Goal: Information Seeking & Learning: Learn about a topic

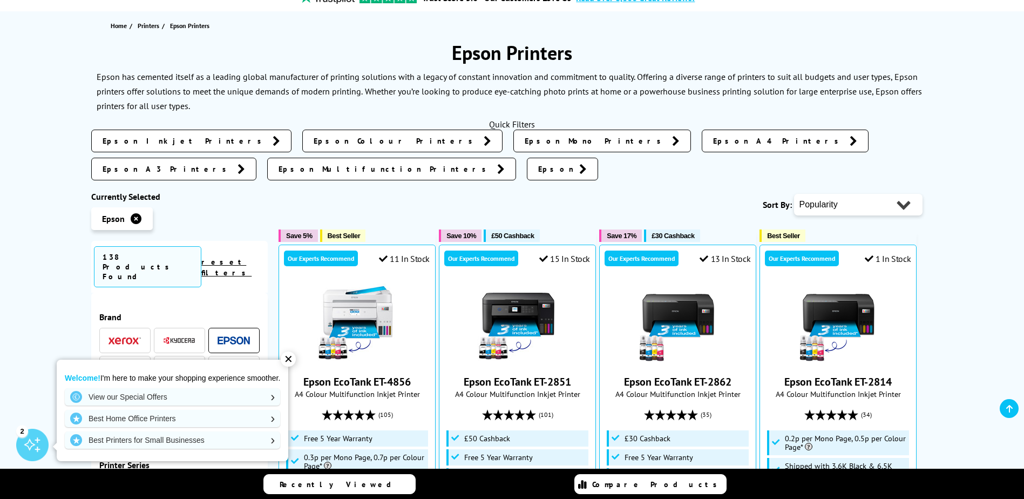
scroll to position [108, 0]
click at [291, 361] on div "✕" at bounding box center [288, 358] width 15 height 15
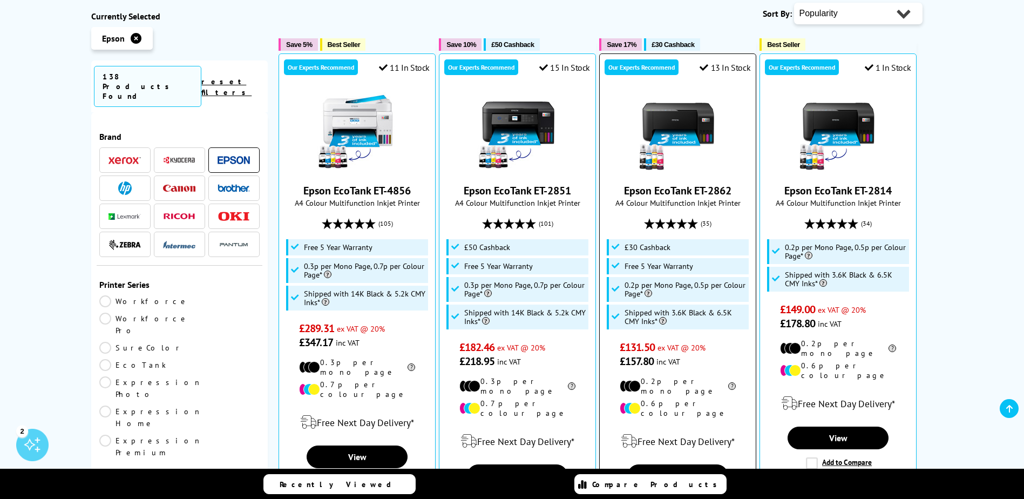
scroll to position [270, 0]
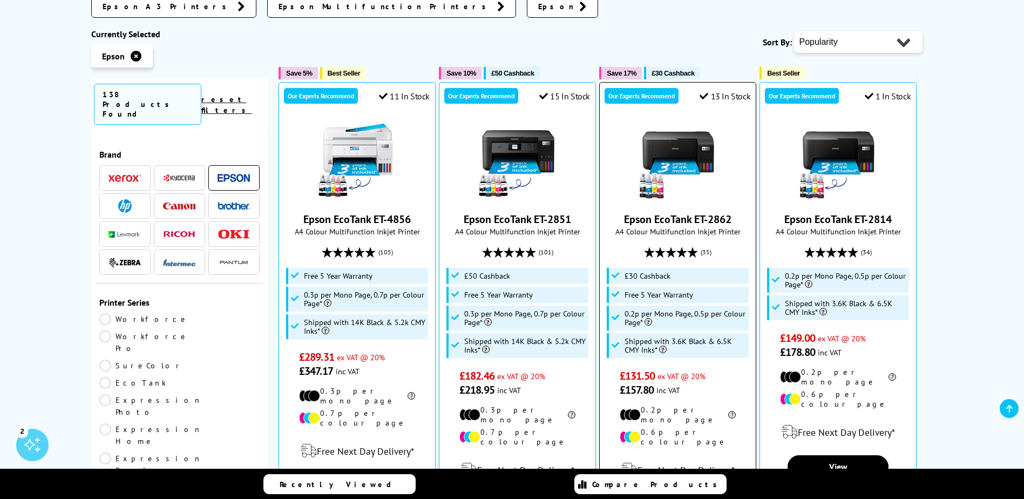
click at [662, 139] on img at bounding box center [677, 160] width 81 height 81
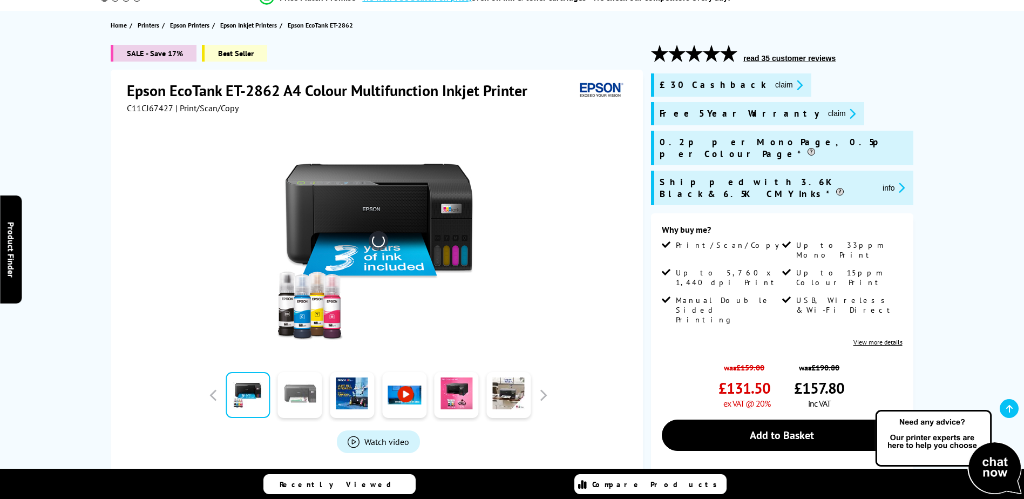
click at [292, 404] on div "Watch video Add to Compare In the Box" at bounding box center [378, 319] width 502 height 413
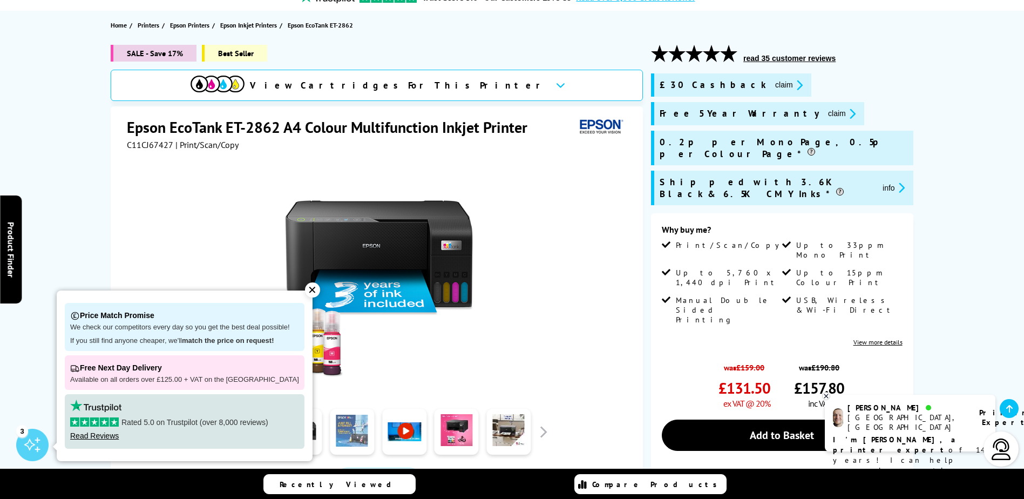
click at [345, 425] on link at bounding box center [352, 432] width 44 height 46
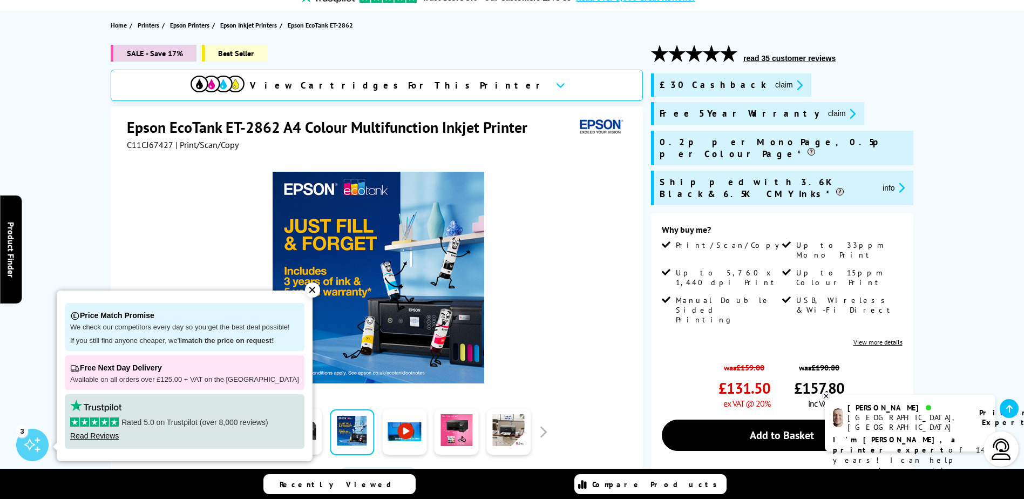
click at [305, 286] on div "✕" at bounding box center [312, 289] width 15 height 15
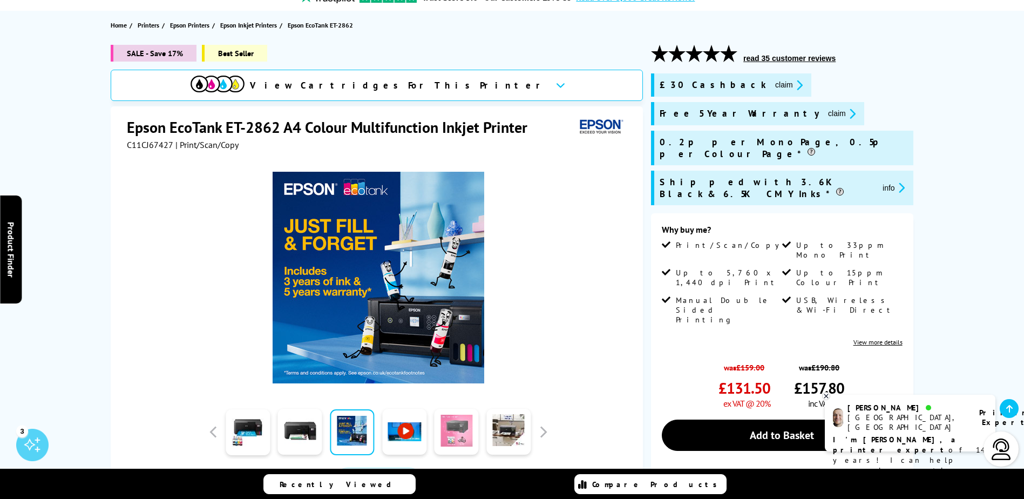
click at [452, 437] on link at bounding box center [456, 432] width 44 height 46
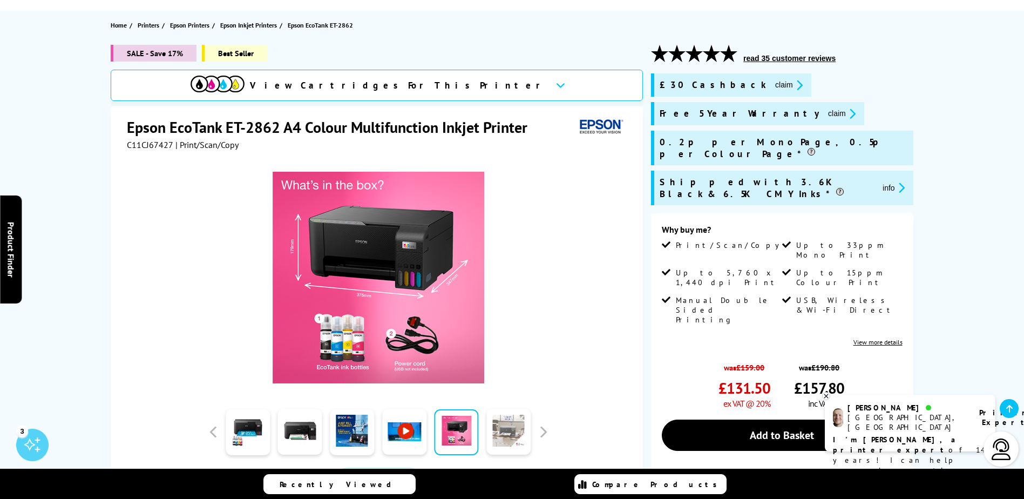
click at [509, 427] on link at bounding box center [508, 432] width 44 height 46
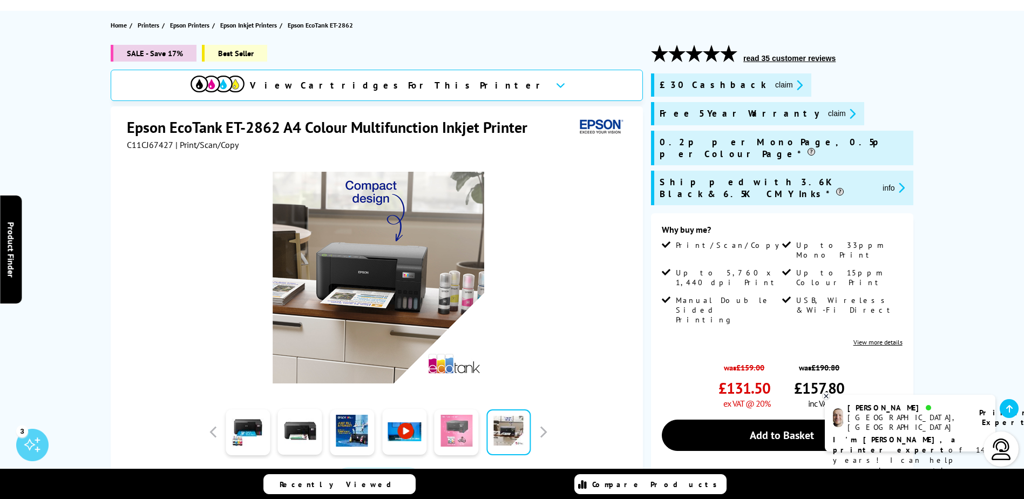
click at [453, 429] on link at bounding box center [456, 432] width 44 height 46
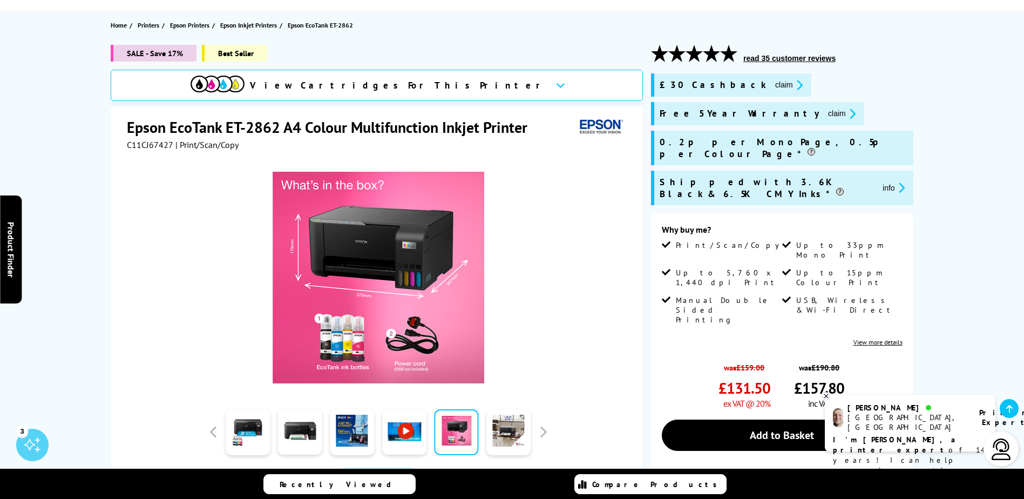
click at [380, 275] on img at bounding box center [378, 278] width 212 height 212
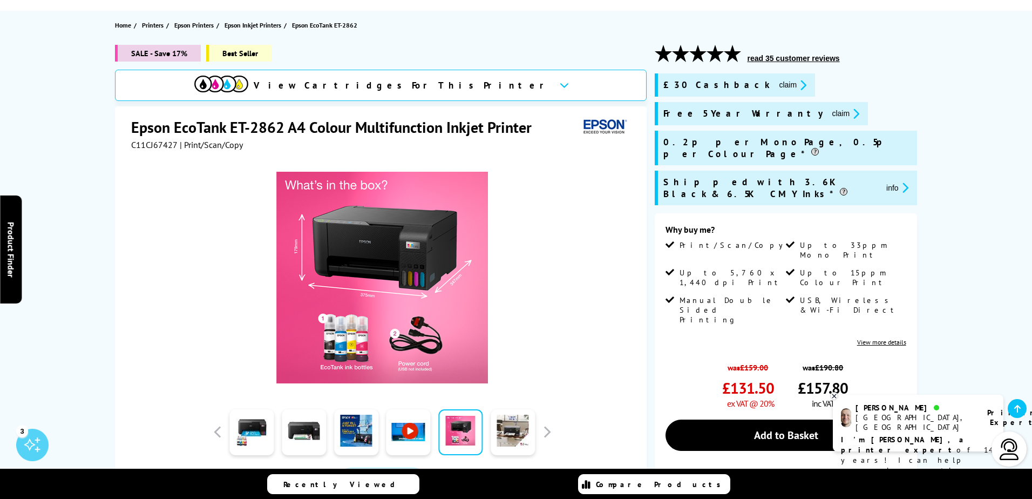
click at [394, 265] on img at bounding box center [382, 278] width 212 height 212
click at [242, 422] on link at bounding box center [252, 432] width 44 height 46
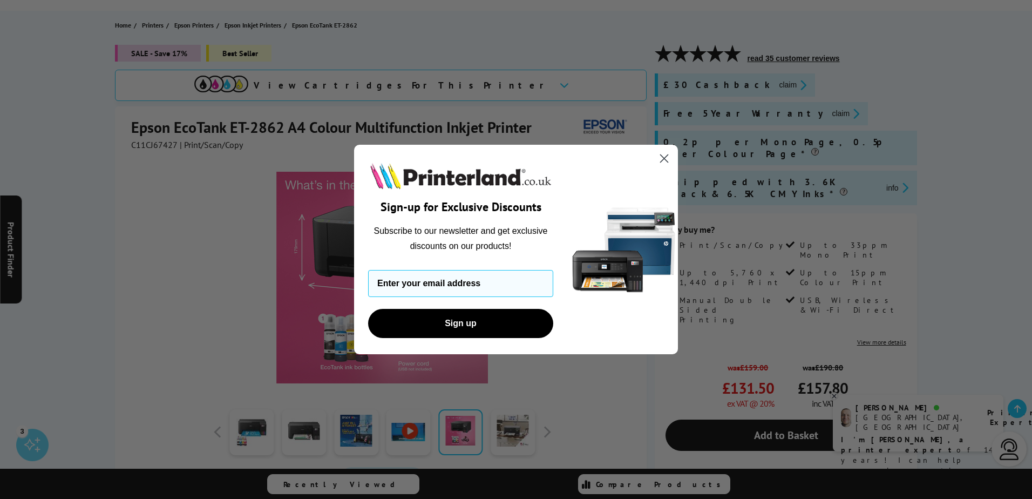
click at [678, 167] on div "Close dialog Sign-up for Exclusive Discounts Subscribe to our newsletter and ge…" at bounding box center [515, 250] width 345 height 210
click at [667, 160] on circle "Close dialog" at bounding box center [664, 158] width 18 height 18
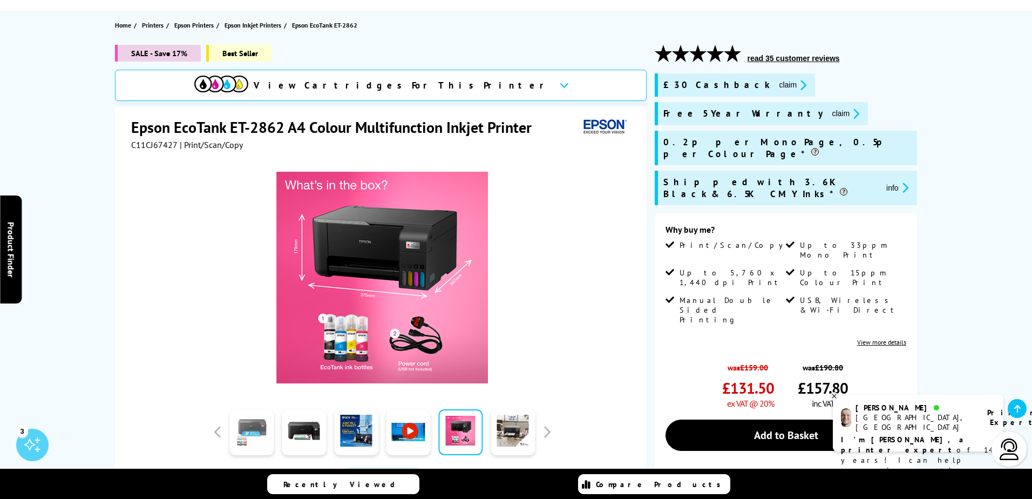
click at [255, 440] on link at bounding box center [252, 432] width 44 height 46
click at [324, 432] on link at bounding box center [304, 432] width 44 height 46
click at [256, 416] on link at bounding box center [252, 432] width 44 height 46
drag, startPoint x: 133, startPoint y: 128, endPoint x: 286, endPoint y: 134, distance: 153.3
click at [286, 134] on h1 "Epson EcoTank ET-2862 A4 Colour Multifunction Inkjet Printer" at bounding box center [336, 127] width 411 height 20
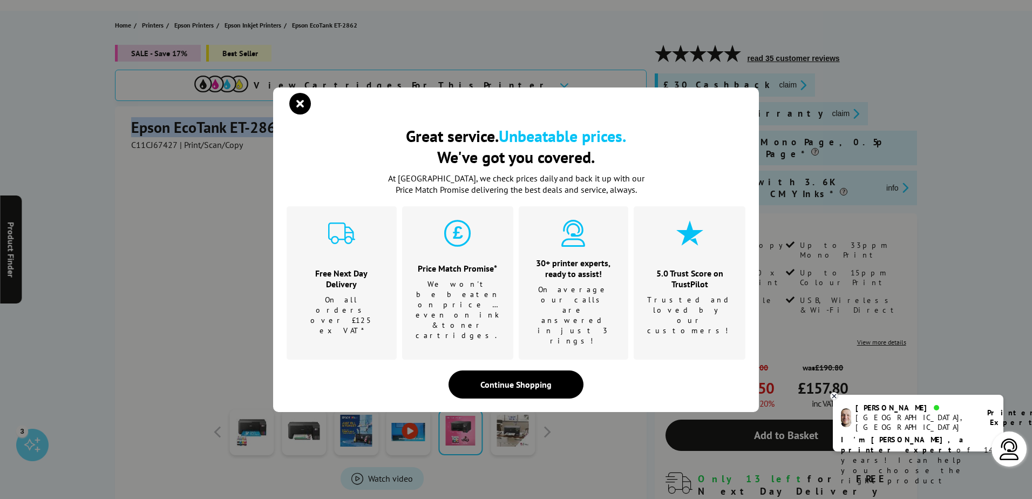
copy h1 "Epson EcoTank ET-2862"
click at [292, 114] on icon "close modal" at bounding box center [300, 104] width 22 height 22
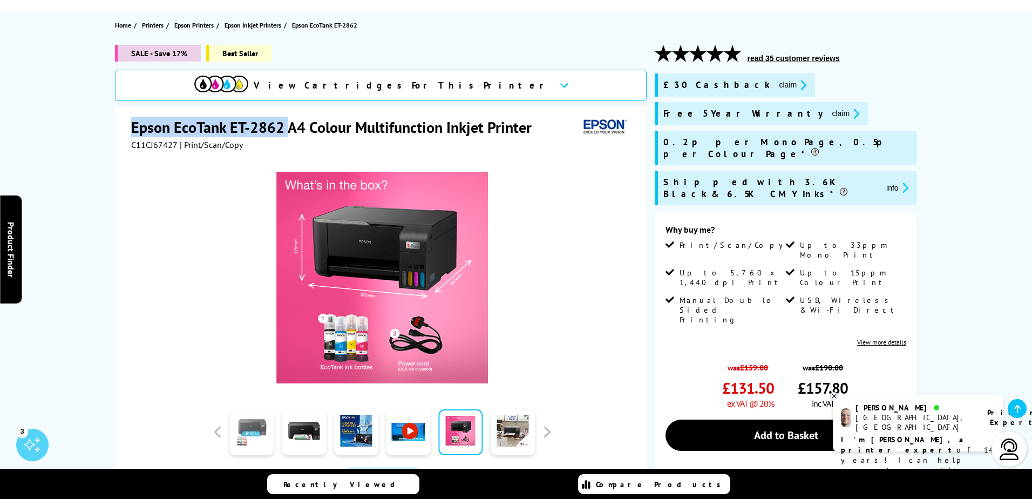
click at [257, 429] on link at bounding box center [252, 432] width 44 height 46
click at [261, 432] on link at bounding box center [252, 432] width 44 height 46
drag, startPoint x: 146, startPoint y: 307, endPoint x: 160, endPoint y: 314, distance: 15.7
click at [146, 307] on div at bounding box center [382, 272] width 502 height 244
click at [246, 432] on link at bounding box center [252, 432] width 44 height 46
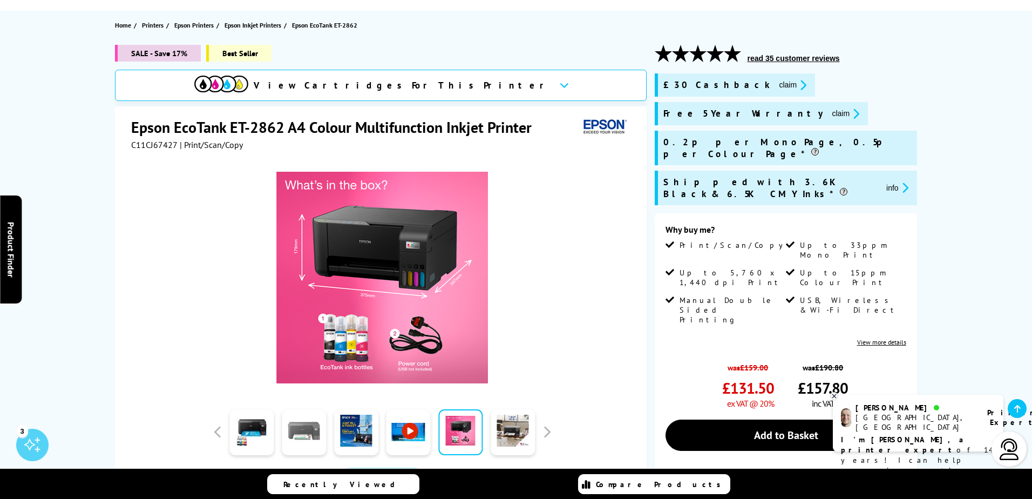
click at [310, 434] on link at bounding box center [304, 432] width 44 height 46
click at [267, 430] on link at bounding box center [252, 432] width 44 height 46
click at [331, 436] on div at bounding box center [356, 432] width 52 height 54
click at [301, 429] on link at bounding box center [304, 432] width 44 height 46
click at [238, 405] on div at bounding box center [252, 432] width 52 height 54
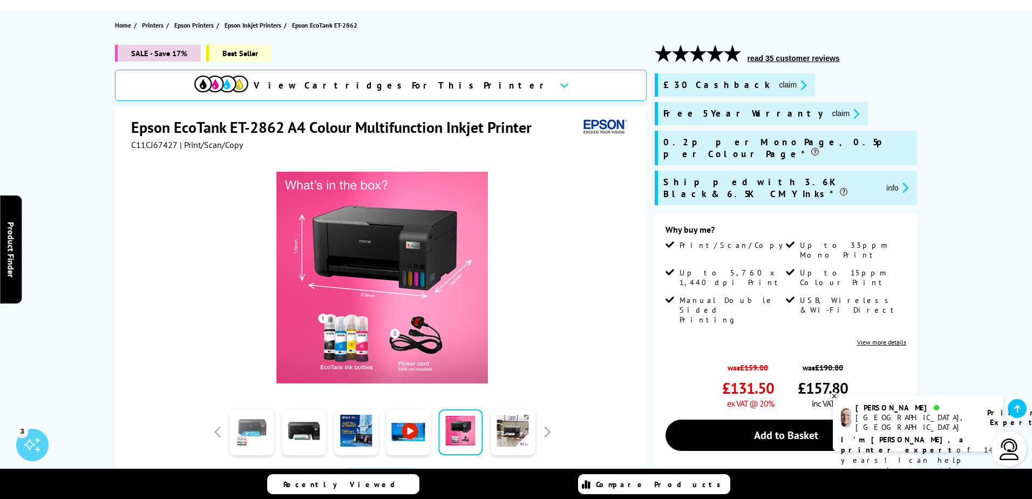
click at [243, 425] on link at bounding box center [252, 432] width 44 height 46
drag, startPoint x: 338, startPoint y: 305, endPoint x: 829, endPoint y: 247, distance: 494.4
click at [791, 254] on div "SALE - Save 17% Best Seller View Cartridges For This Printer Epson EcoTank ET-2…" at bounding box center [515, 346] width 863 height 603
drag, startPoint x: 354, startPoint y: 281, endPoint x: 360, endPoint y: 283, distance: 5.6
click at [356, 281] on img at bounding box center [382, 278] width 212 height 212
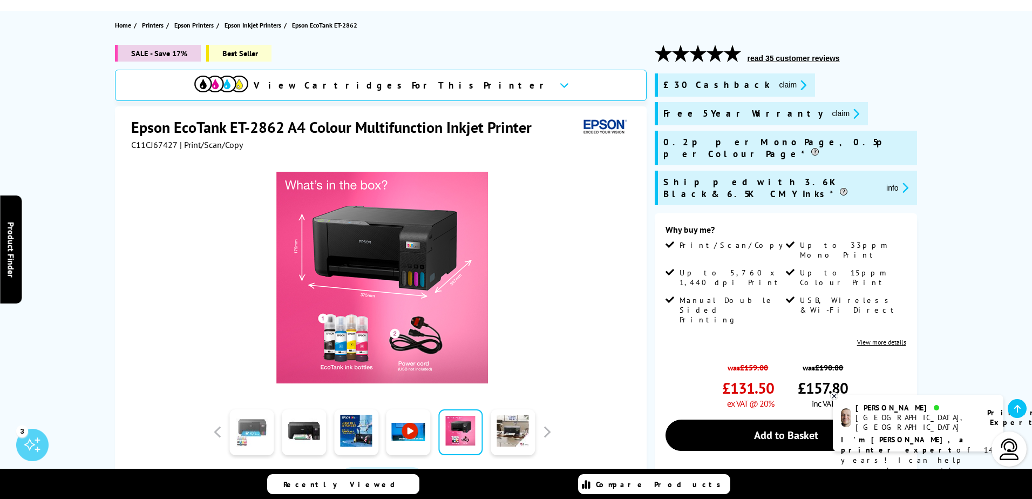
click at [250, 431] on link at bounding box center [252, 432] width 44 height 46
click at [240, 419] on link at bounding box center [252, 432] width 44 height 46
drag, startPoint x: 347, startPoint y: 294, endPoint x: 625, endPoint y: 254, distance: 280.6
click at [616, 258] on div at bounding box center [382, 272] width 502 height 244
click at [216, 433] on button "button" at bounding box center [217, 432] width 16 height 16
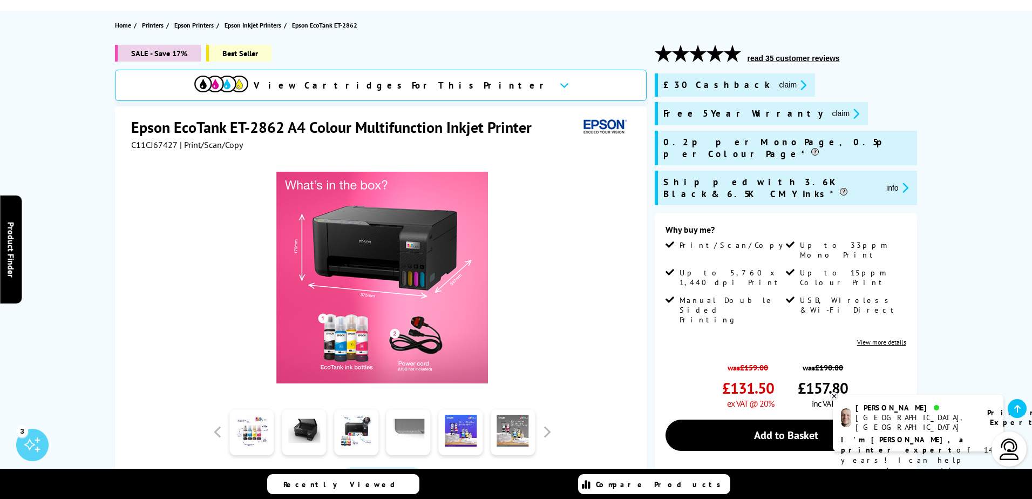
click at [393, 433] on link at bounding box center [408, 432] width 44 height 46
click at [363, 433] on link at bounding box center [356, 432] width 44 height 46
click at [542, 435] on button "button" at bounding box center [546, 432] width 16 height 16
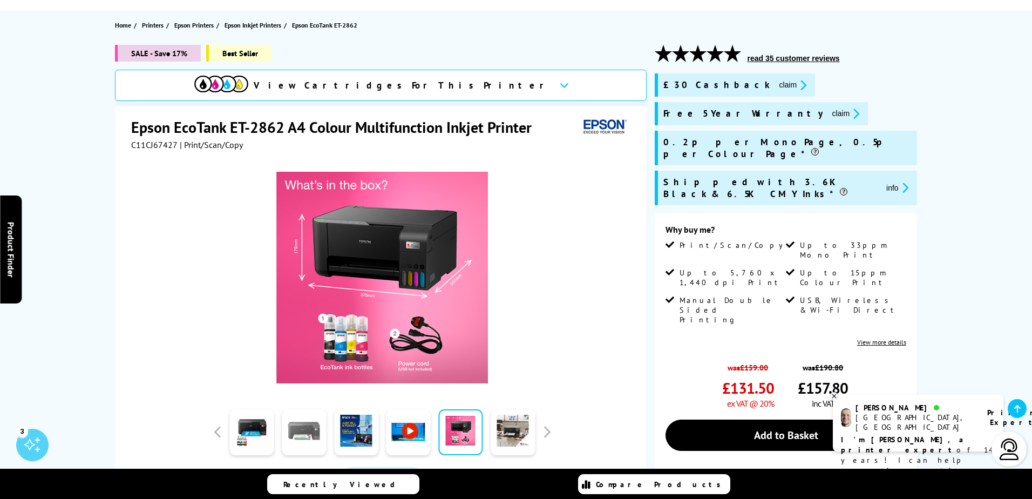
click at [302, 442] on link at bounding box center [304, 432] width 44 height 46
click at [885, 285] on div "Why buy me? Print/Scan/Copy Up to 33ppm Mono Print Up to 5,760 x 1,440 dpi Prin…" at bounding box center [785, 372] width 262 height 319
click at [885, 338] on link "View more details" at bounding box center [881, 342] width 49 height 8
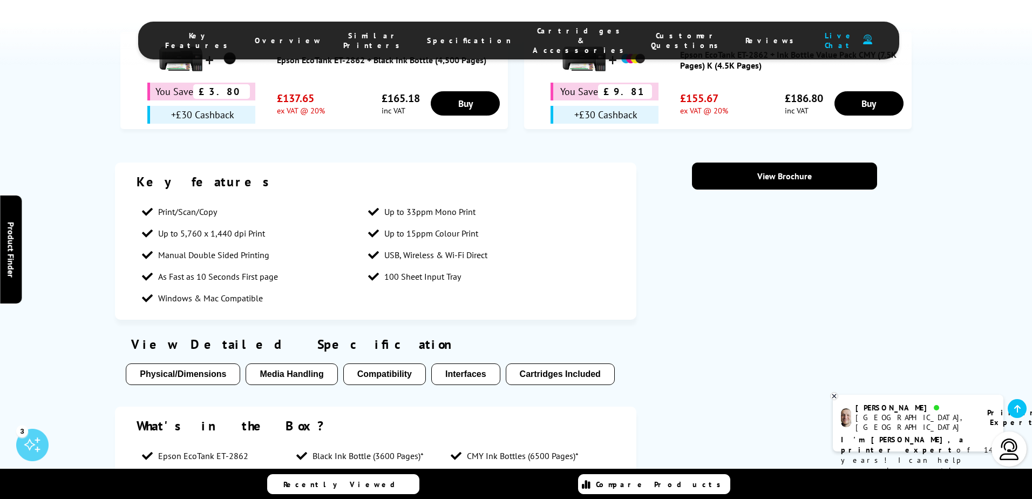
scroll to position [798, 0]
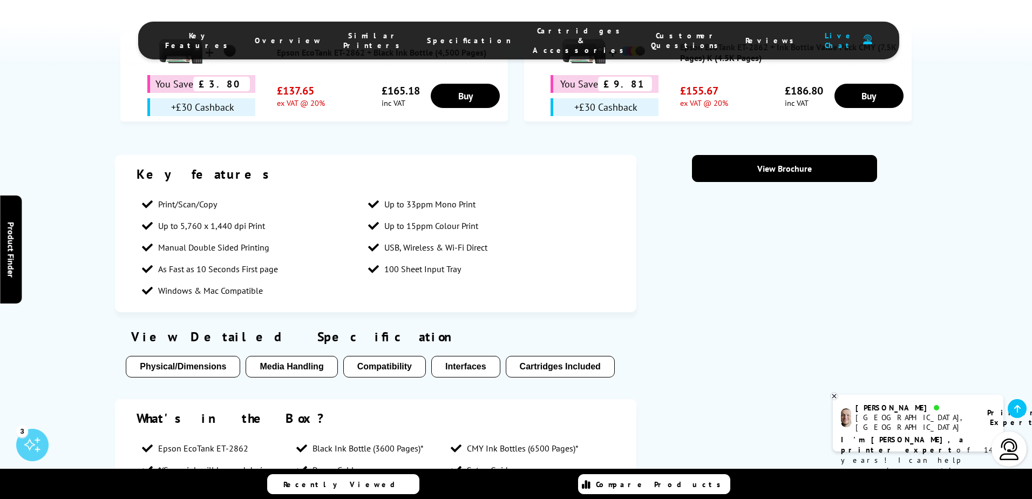
click at [377, 356] on button "Compatibility" at bounding box center [384, 367] width 83 height 22
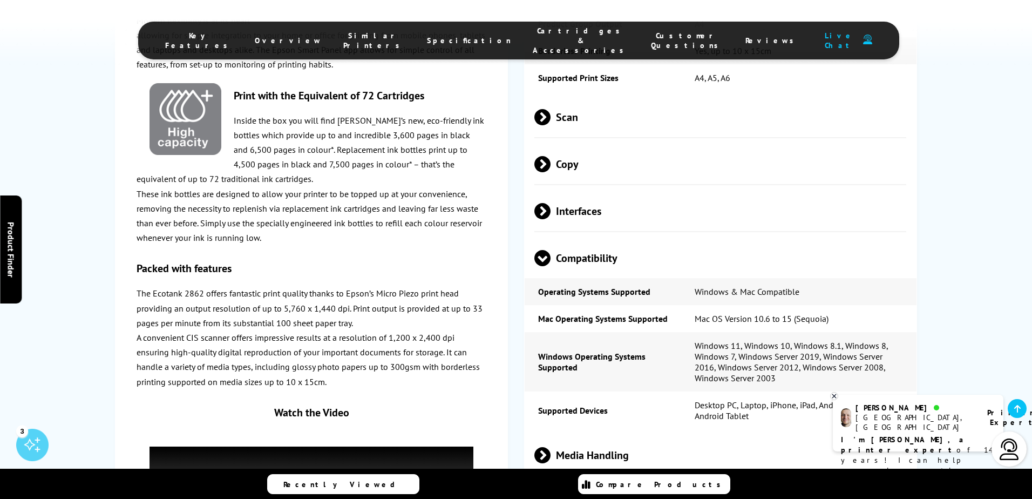
scroll to position [1740, 0]
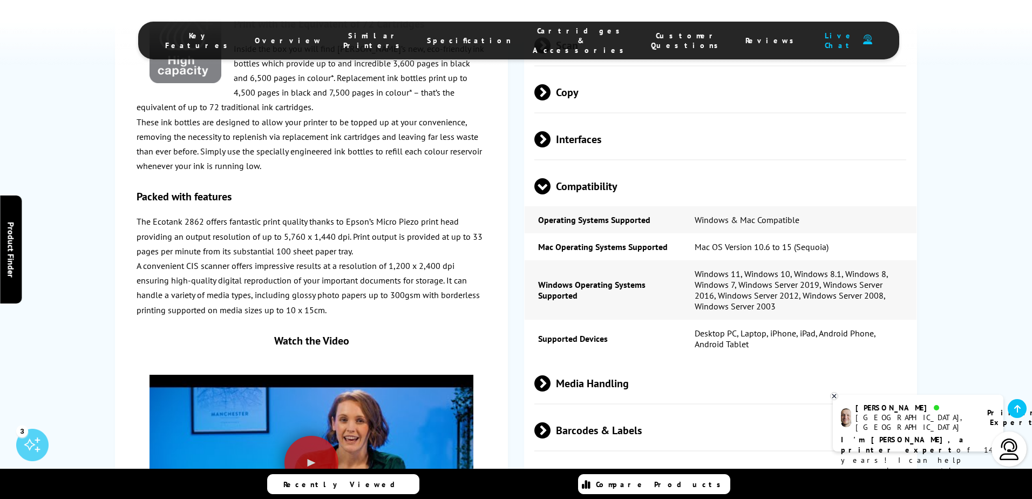
click at [540, 119] on span "Interfaces" at bounding box center [720, 139] width 372 height 40
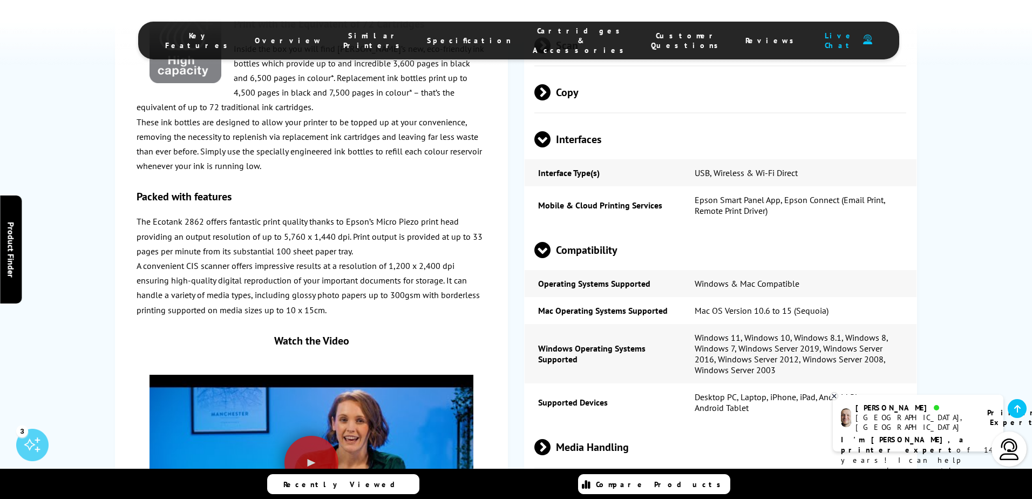
click at [681, 270] on td "Windows & Mac Compatible" at bounding box center [798, 283] width 235 height 27
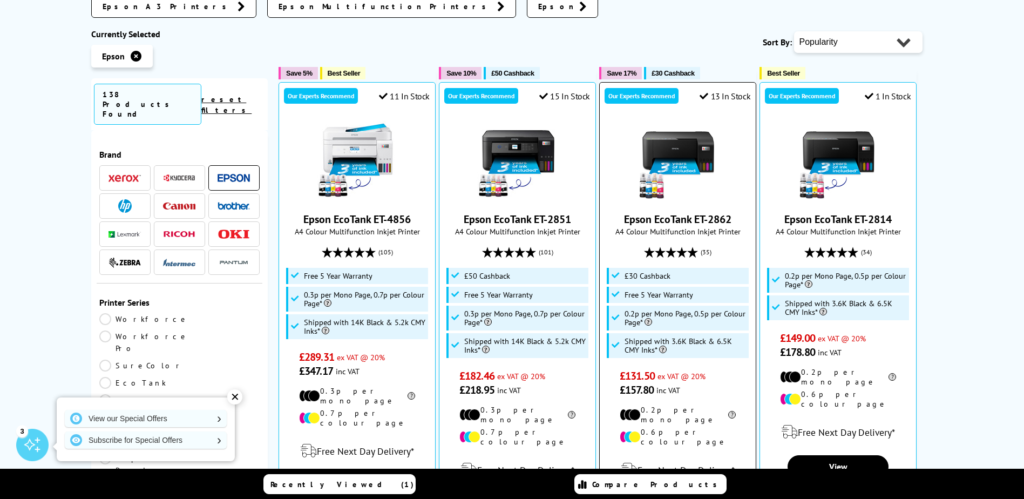
click at [656, 120] on img at bounding box center [677, 160] width 81 height 81
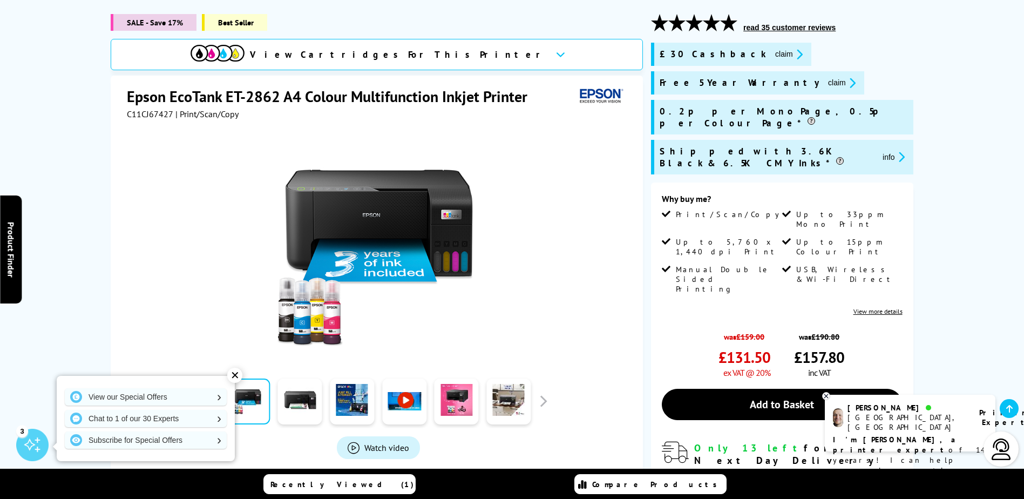
scroll to position [162, 0]
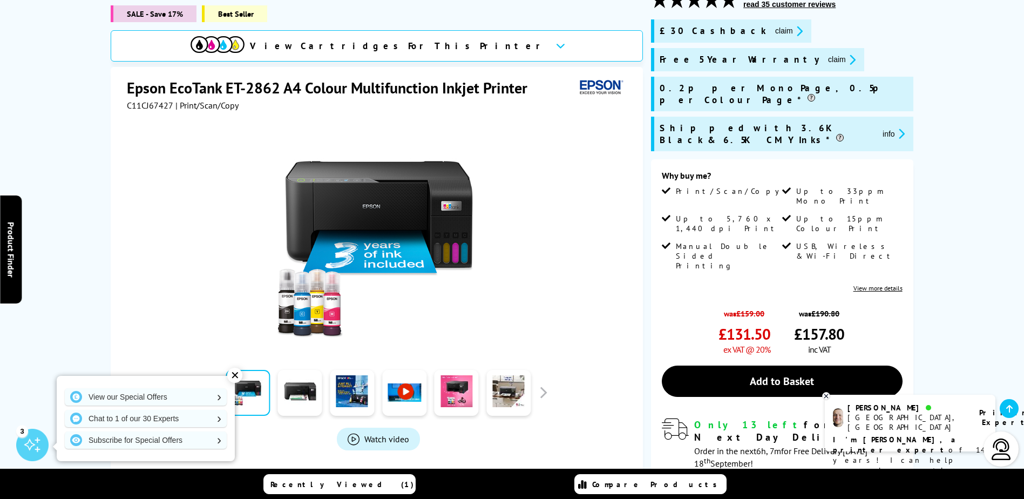
drag, startPoint x: 717, startPoint y: 276, endPoint x: 793, endPoint y: 274, distance: 75.6
click at [793, 303] on div "was £159.00 £131.50 ex VAT @ 20% was £190.80 £157.80 inc VAT" at bounding box center [781, 329] width 241 height 52
drag, startPoint x: 793, startPoint y: 274, endPoint x: 697, endPoint y: 265, distance: 95.9
click at [697, 303] on div "was £159.00 £131.50 ex VAT @ 20%" at bounding box center [715, 329] width 108 height 52
drag, startPoint x: 751, startPoint y: 274, endPoint x: 779, endPoint y: 279, distance: 29.0
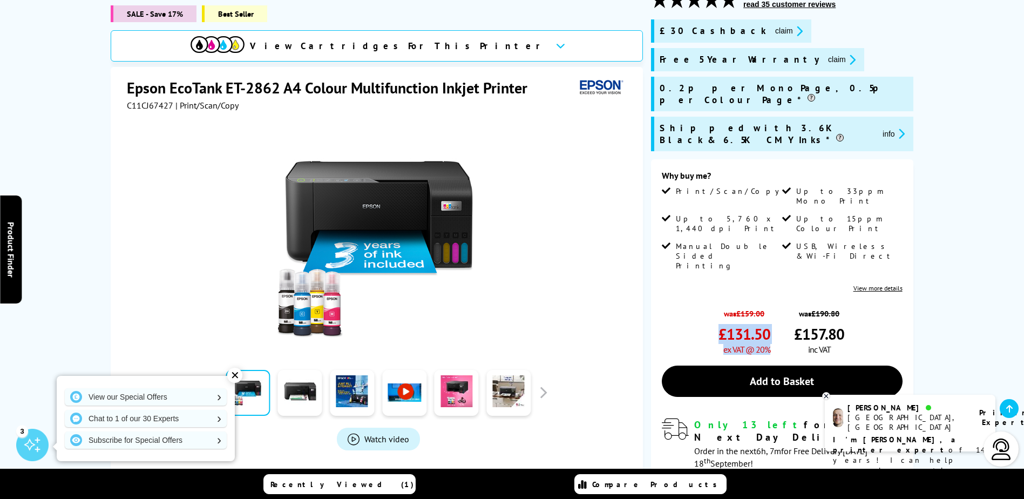
click at [779, 303] on div "was £159.00 £131.50 ex VAT @ 20% was £190.80 £157.80 inc VAT" at bounding box center [781, 329] width 241 height 52
drag, startPoint x: 779, startPoint y: 279, endPoint x: 807, endPoint y: 277, distance: 27.6
click at [807, 324] on span "£157.80" at bounding box center [819, 334] width 50 height 20
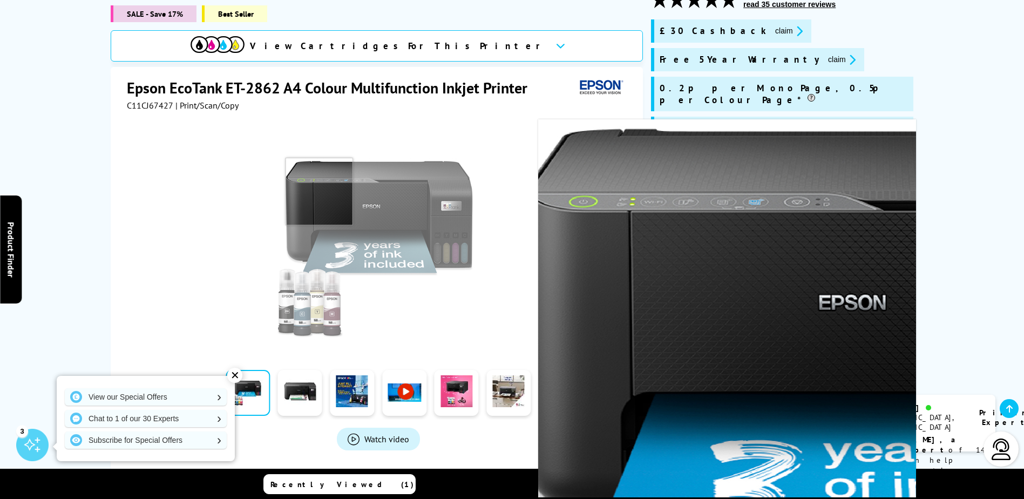
click at [319, 178] on img at bounding box center [378, 238] width 212 height 212
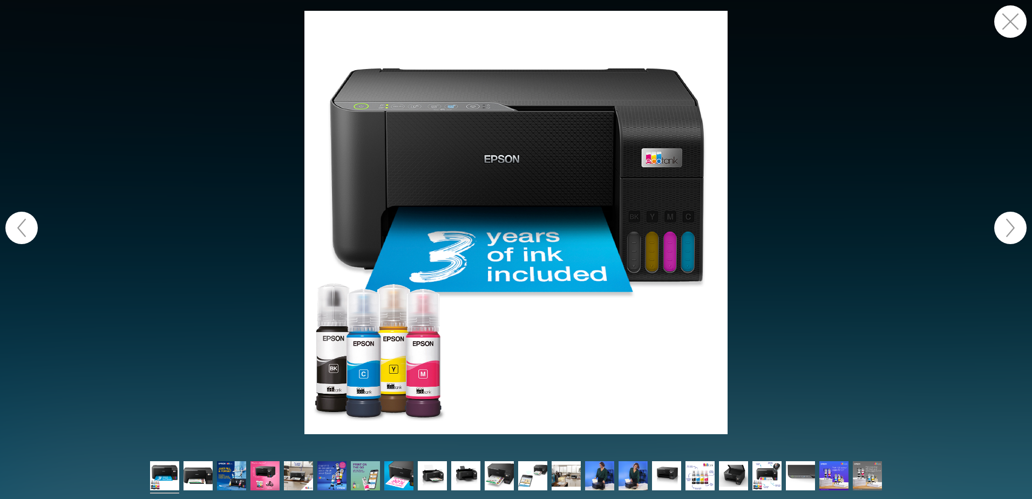
click at [486, 261] on img at bounding box center [515, 222] width 423 height 423
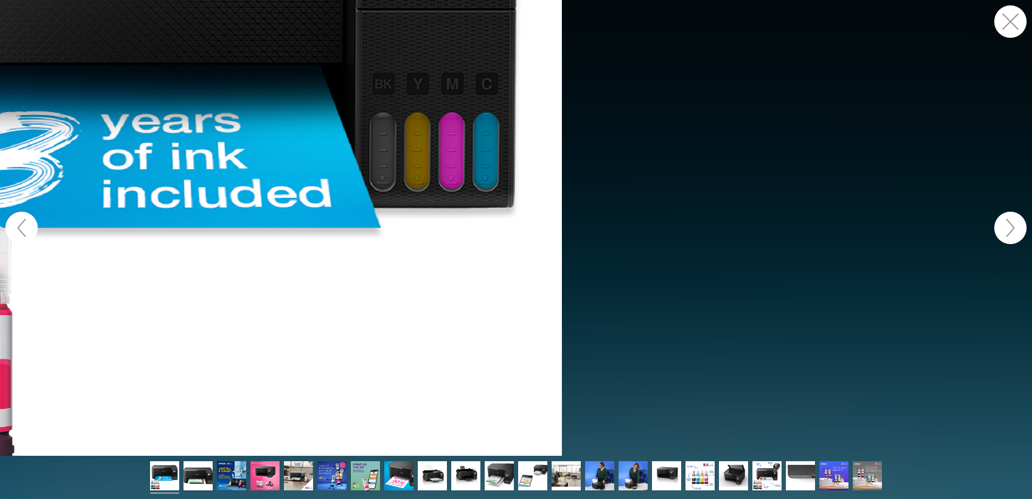
click at [488, 195] on figure at bounding box center [516, 227] width 1032 height 455
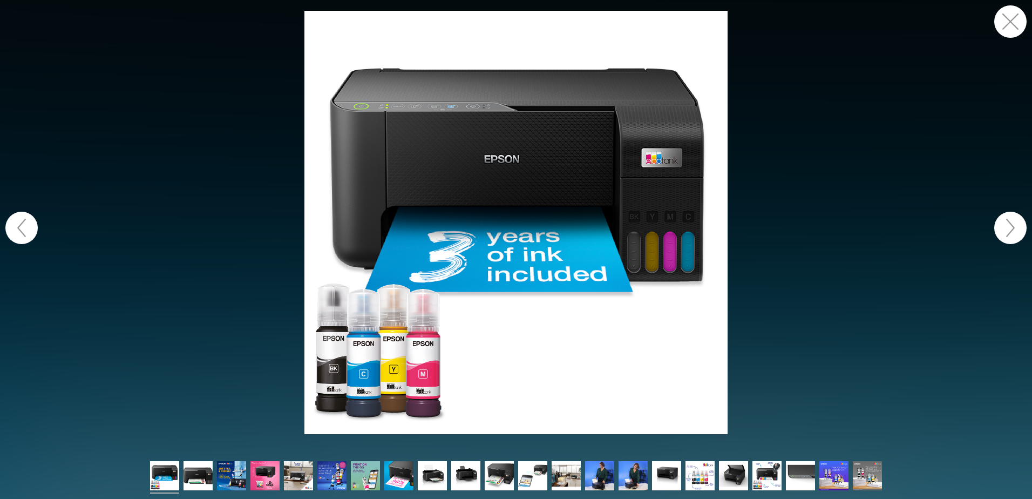
click at [1014, 25] on button "button" at bounding box center [1010, 21] width 32 height 32
